Goal: Use online tool/utility: Utilize a website feature to perform a specific function

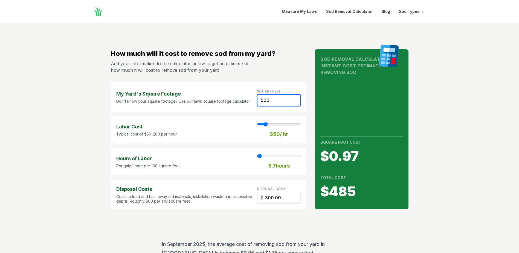
drag, startPoint x: 272, startPoint y: 101, endPoint x: 254, endPoint y: 101, distance: 18.1
click at [254, 101] on div "My Yard's Square Footage Don't know your square footage? Use our lawn square fo…" at bounding box center [209, 97] width 196 height 30
type input "4"
type input "1"
type input "2.40"
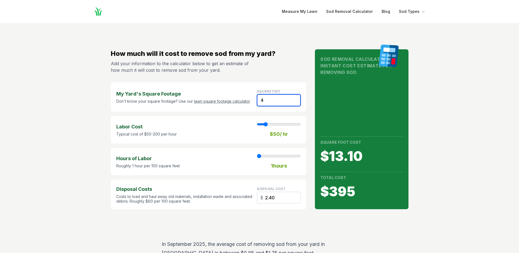
type input "40"
type input "24.00"
type input "407"
type input "3"
type input "244.20"
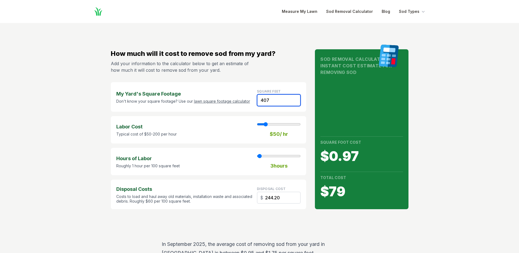
type input "4078"
type input "30"
type input "2446.80"
type input "4078"
type input "60"
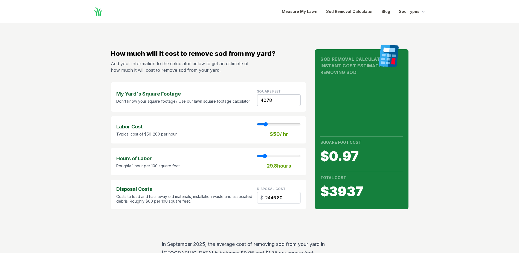
type input "30"
type input "70"
type input "30"
type input "80"
type input "30"
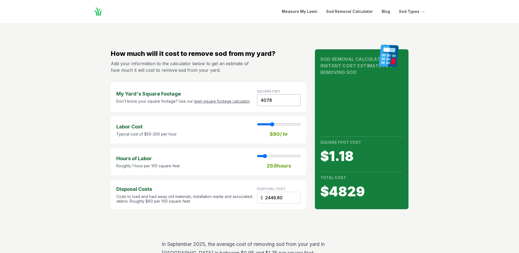
type input "90"
type input "30"
type input "100"
type input "30"
drag, startPoint x: 265, startPoint y: 124, endPoint x: 278, endPoint y: 122, distance: 12.5
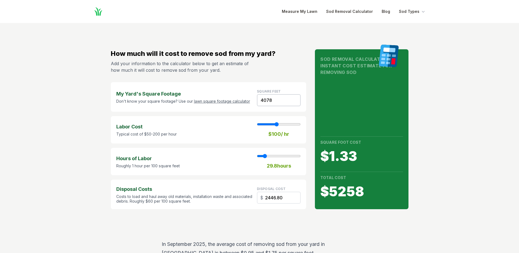
type input "100"
click at [278, 122] on input "range" at bounding box center [279, 124] width 44 height 4
